Goal: Task Accomplishment & Management: Manage account settings

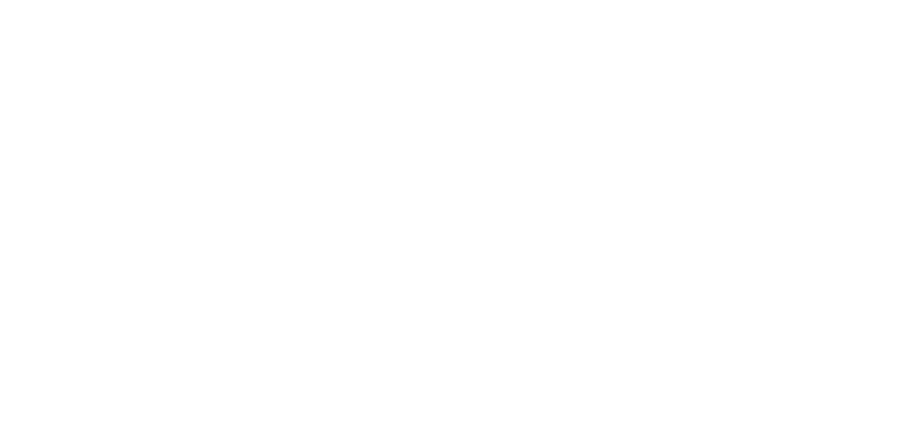
select select "*"
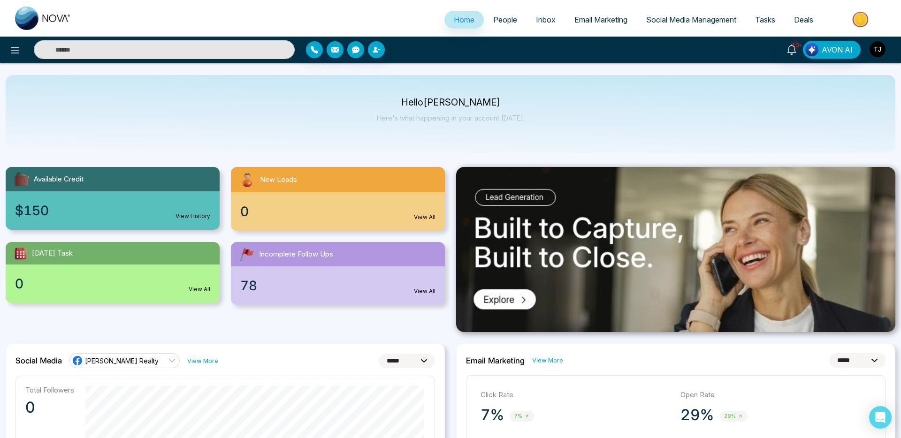
click at [873, 44] on img "button" at bounding box center [878, 49] width 16 height 16
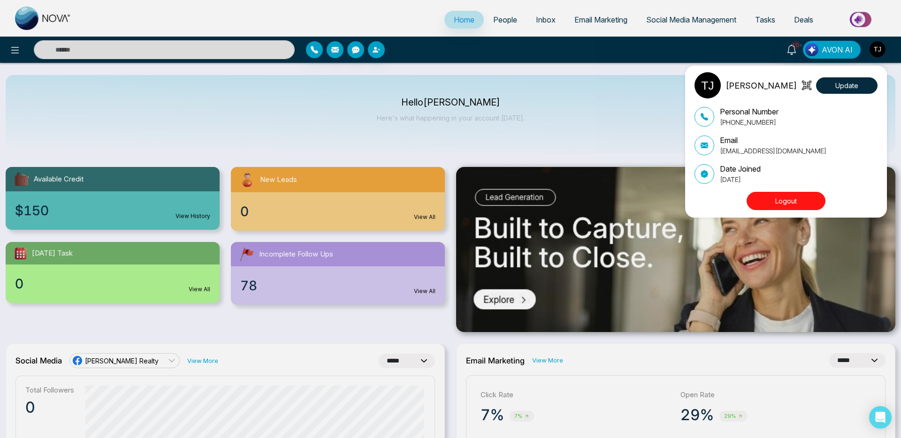
click at [777, 201] on button "Logout" at bounding box center [786, 201] width 79 height 18
click at [798, 202] on button "Logout" at bounding box center [786, 201] width 79 height 18
click at [798, 201] on button "Logout" at bounding box center [786, 201] width 79 height 18
